Goal: Find contact information: Find contact information

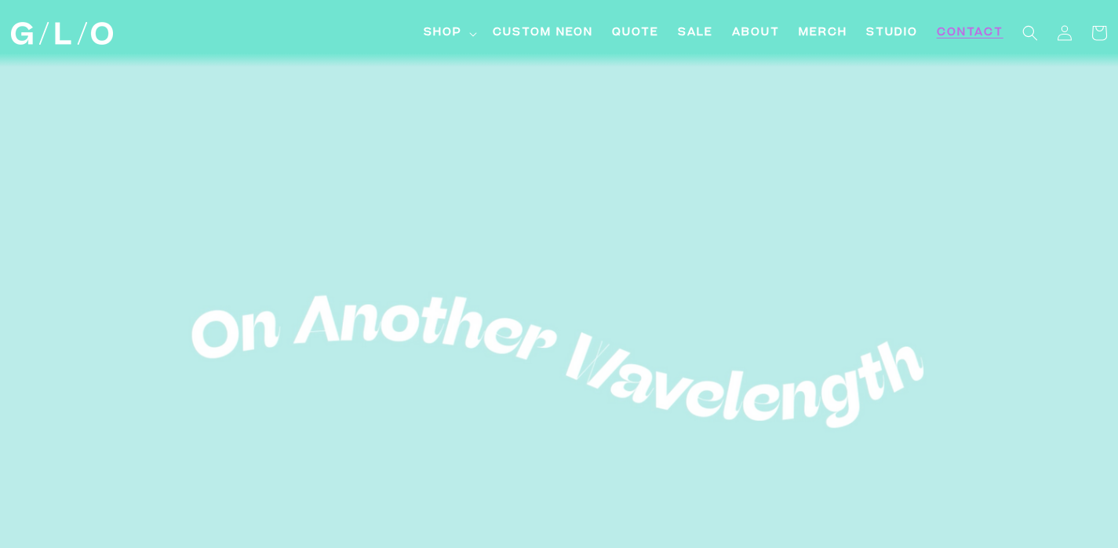
click at [973, 31] on span "Contact" at bounding box center [970, 33] width 67 height 16
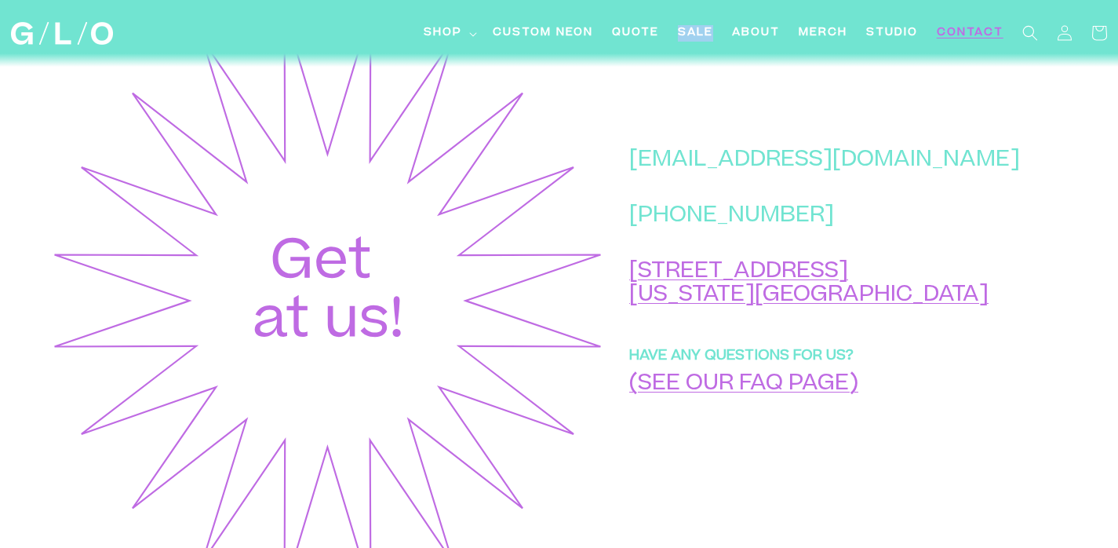
scroll to position [643, 0]
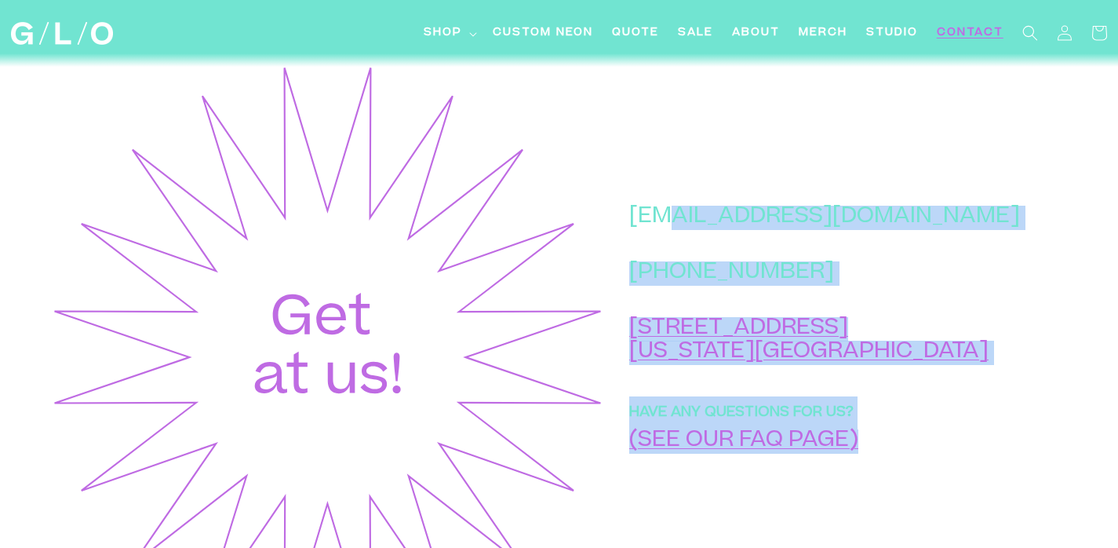
drag, startPoint x: 951, startPoint y: 248, endPoint x: 736, endPoint y: 254, distance: 215.0
click at [736, 255] on div "hello@glo-studio.com +1 (917) 397-2271 45 Market St New York, NY 10002 HAVE ANY…" at bounding box center [838, 357] width 464 height 590
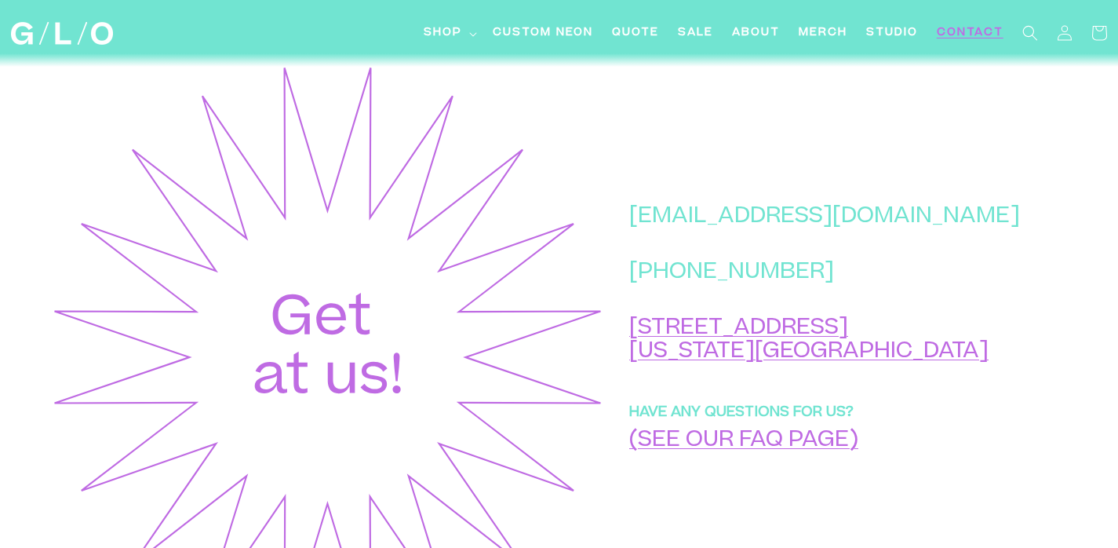
click at [762, 184] on div "hello@glo-studio.com +1 (917) 397-2271 45 Market St New York, NY 10002 HAVE ANY…" at bounding box center [838, 357] width 464 height 590
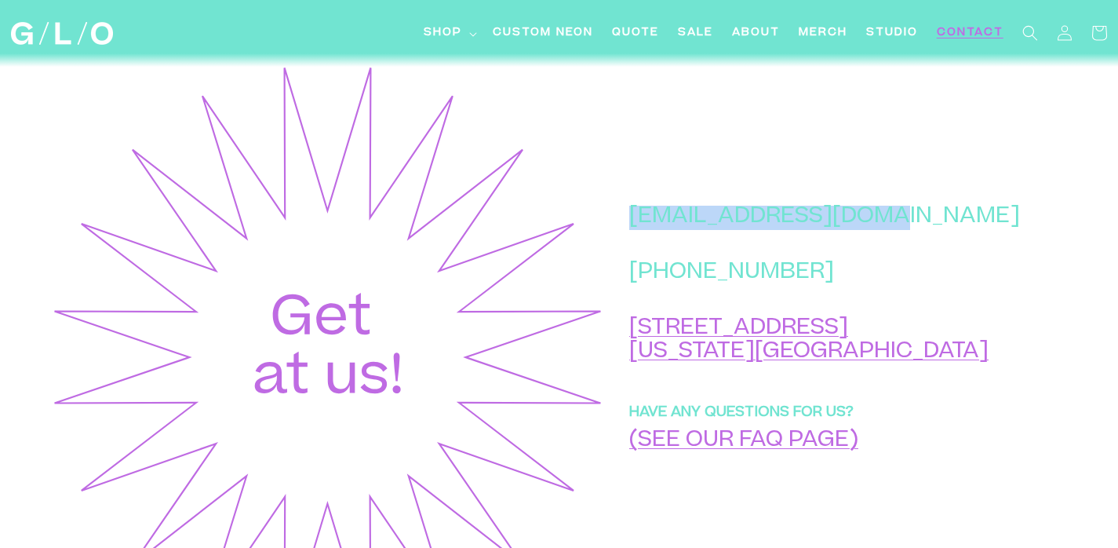
drag, startPoint x: 704, startPoint y: 250, endPoint x: 940, endPoint y: 256, distance: 236.2
click at [940, 230] on p "[EMAIL_ADDRESS][DOMAIN_NAME]" at bounding box center [824, 218] width 391 height 24
copy p "[EMAIL_ADDRESS][DOMAIN_NAME]"
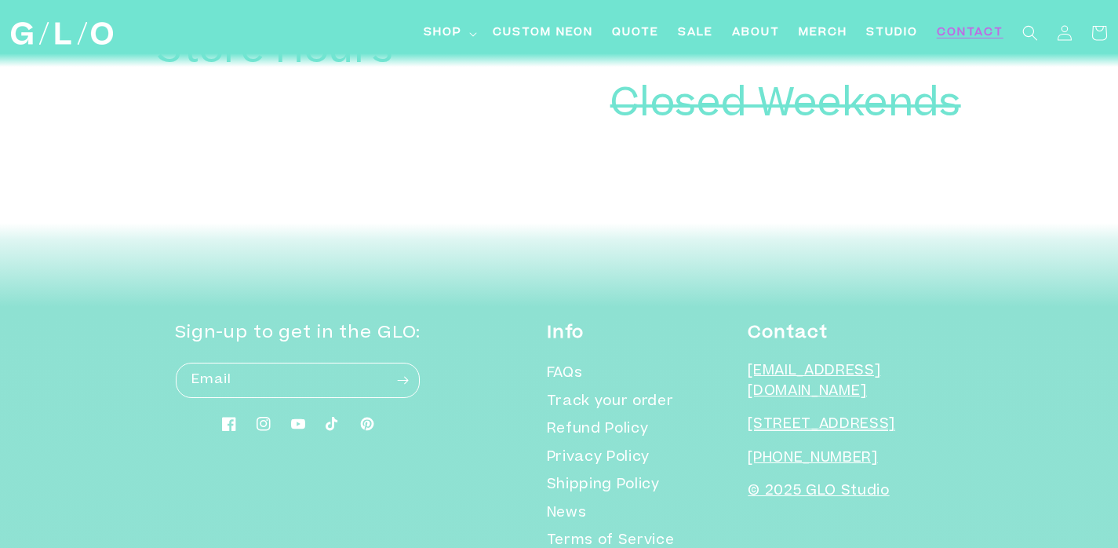
scroll to position [2108, 0]
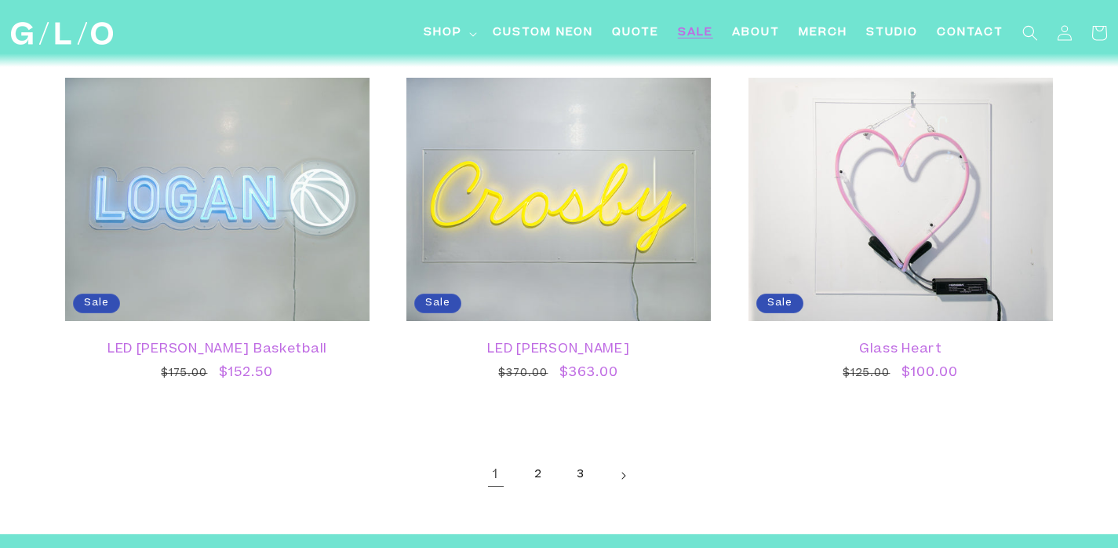
scroll to position [2770, 0]
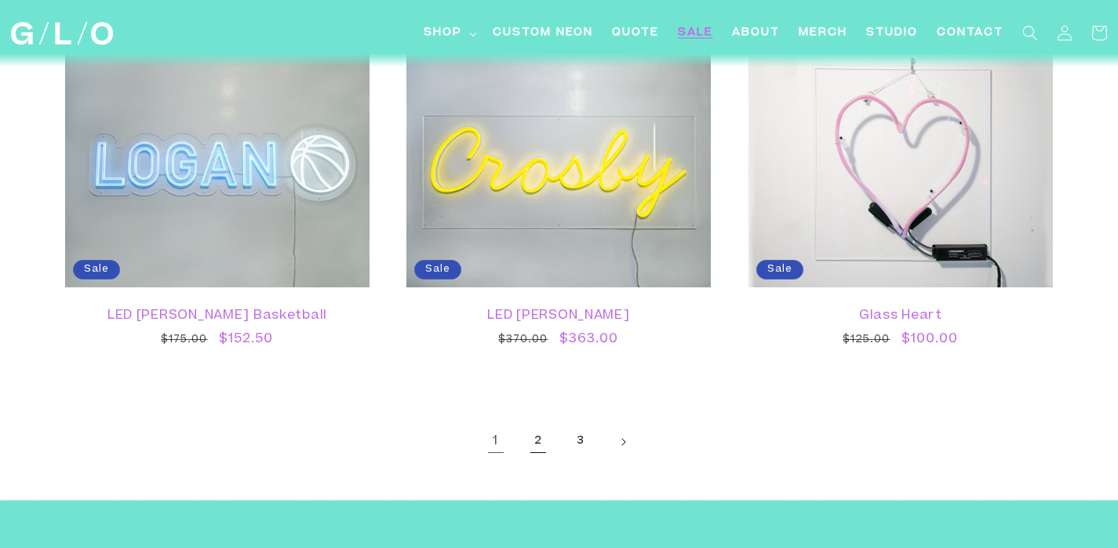
click at [541, 440] on link "2" at bounding box center [538, 441] width 35 height 35
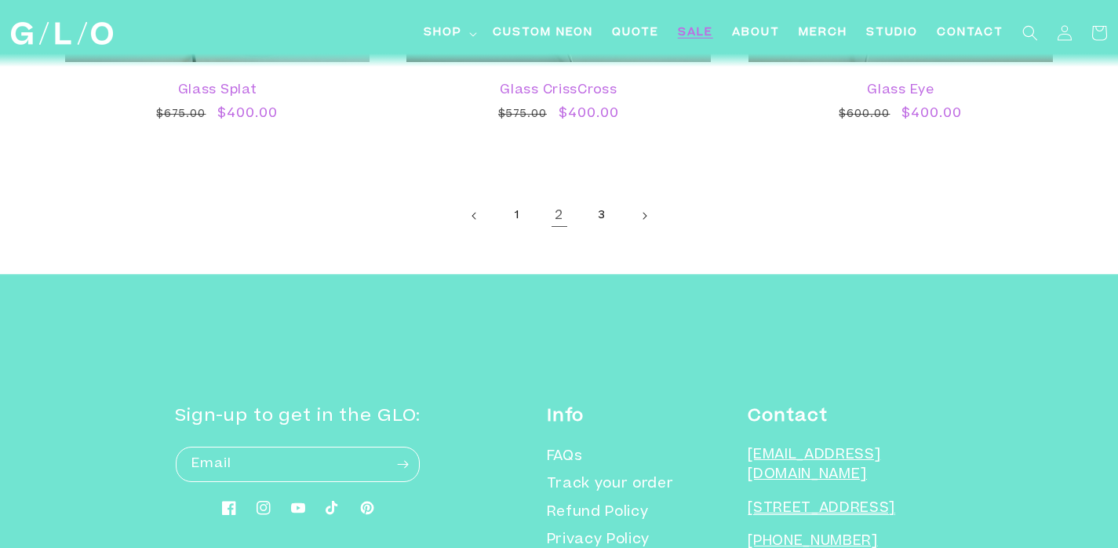
scroll to position [3143, 0]
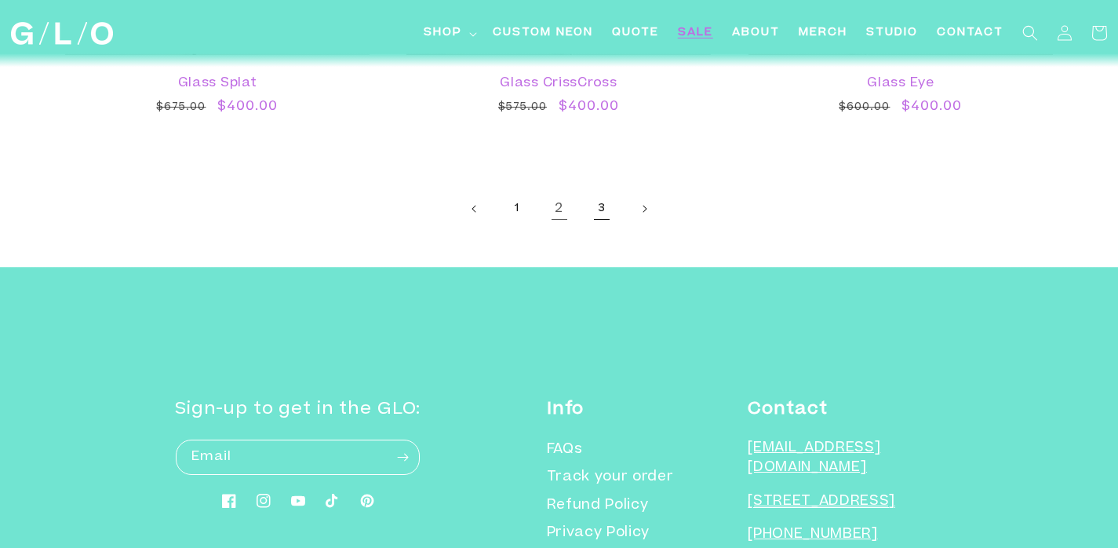
click at [591, 207] on link "3" at bounding box center [601, 208] width 35 height 35
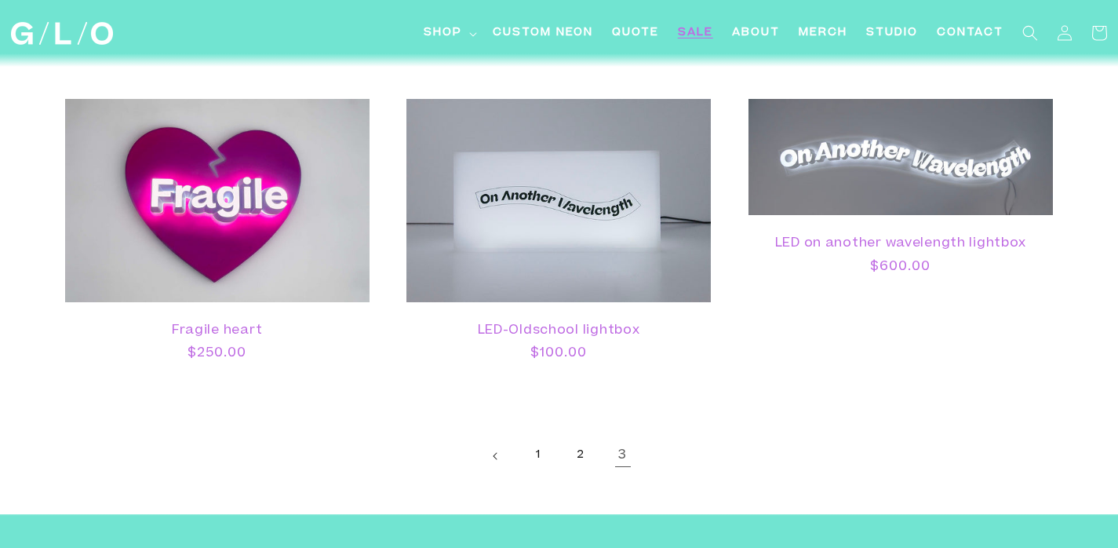
scroll to position [1753, 0]
